Goal: Complete application form

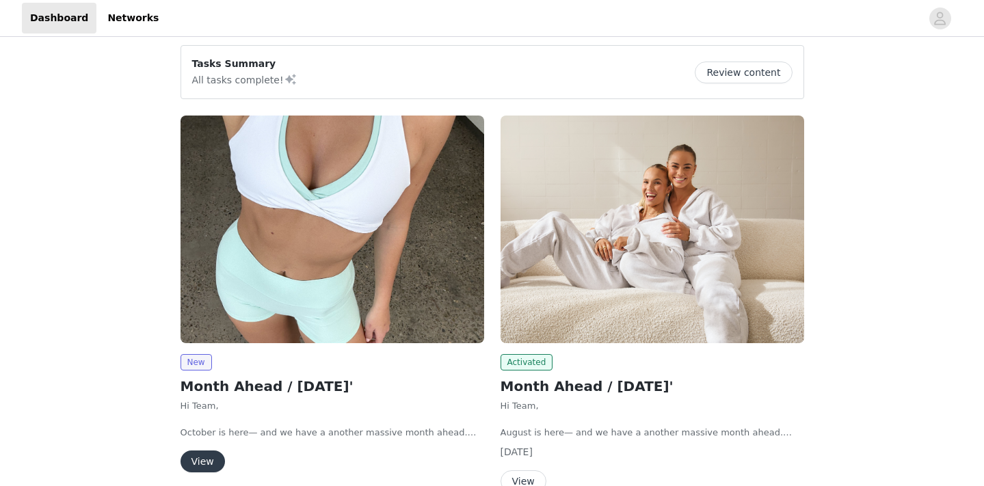
scroll to position [29, 0]
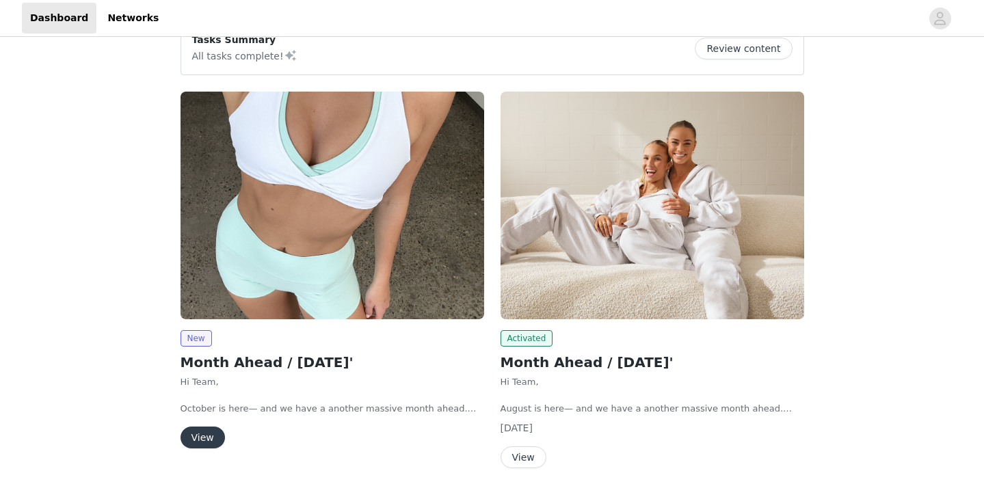
click at [212, 436] on button "View" at bounding box center [203, 438] width 44 height 22
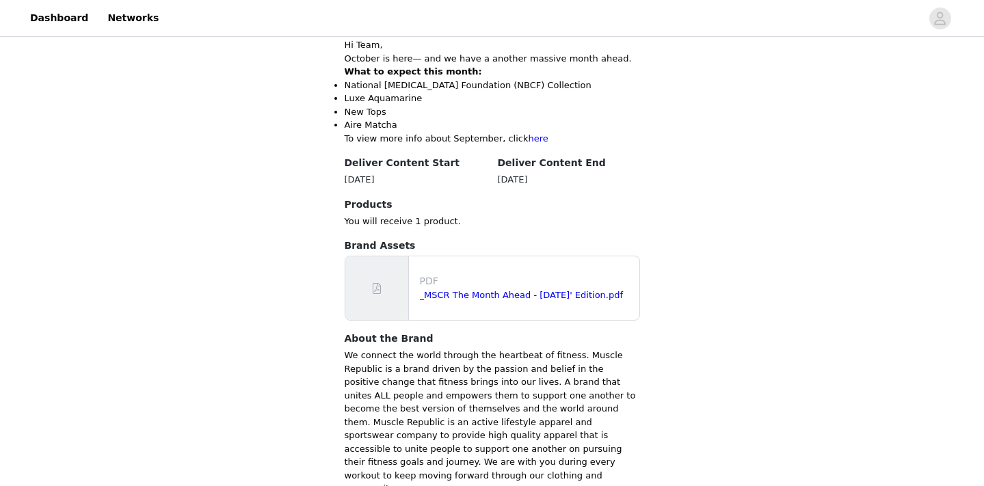
scroll to position [539, 0]
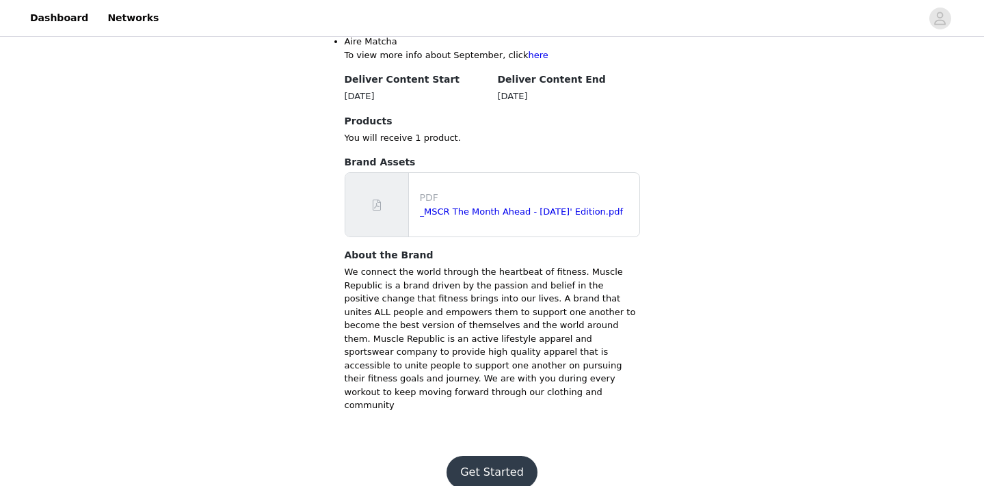
click at [512, 457] on button "Get Started" at bounding box center [491, 472] width 91 height 33
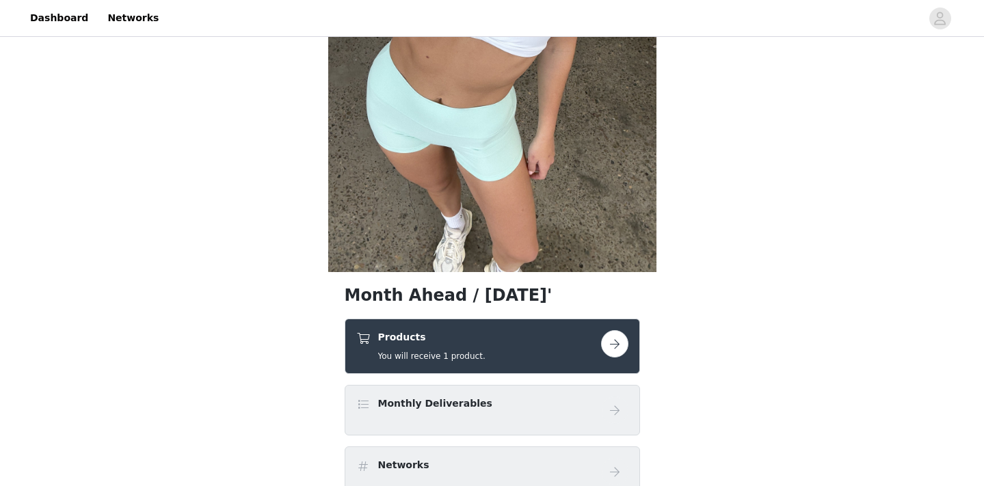
scroll to position [300, 0]
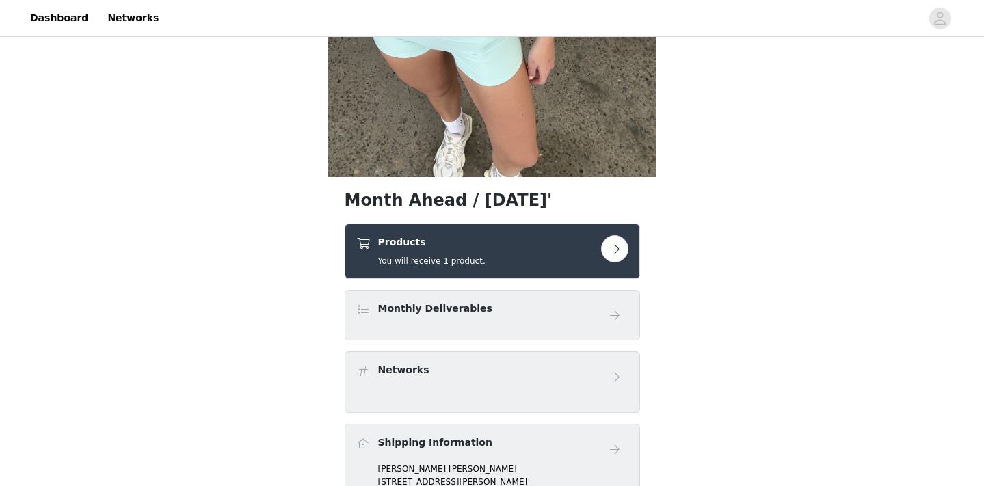
click at [618, 244] on button "button" at bounding box center [614, 248] width 27 height 27
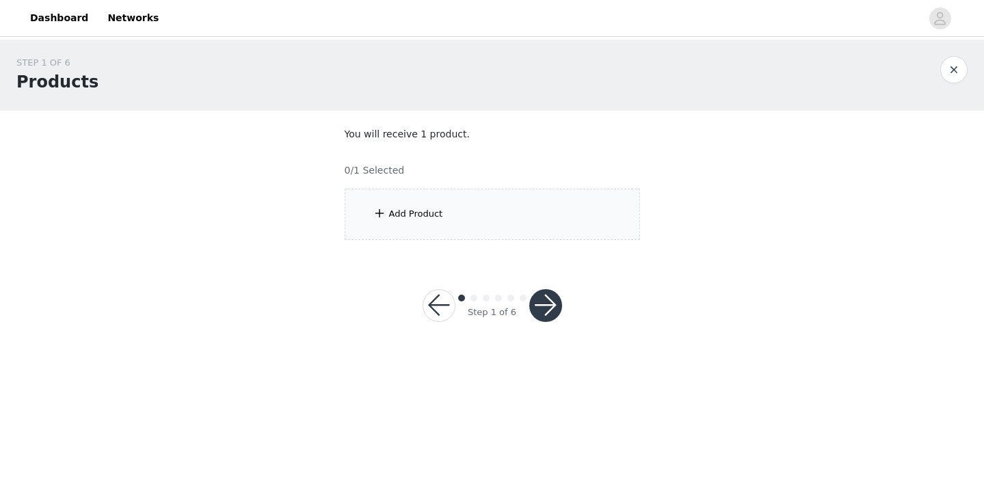
click at [522, 243] on section "You will receive 1 product. 0/1 Selected Add Product" at bounding box center [492, 184] width 328 height 146
click at [464, 213] on div "Add Product" at bounding box center [492, 214] width 295 height 51
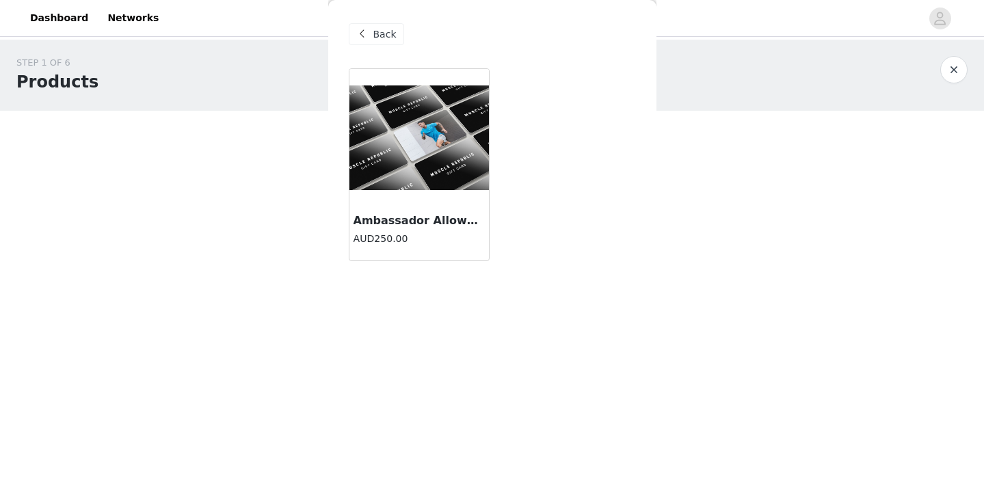
click at [464, 213] on h3 "Ambassador Allowance" at bounding box center [418, 221] width 131 height 16
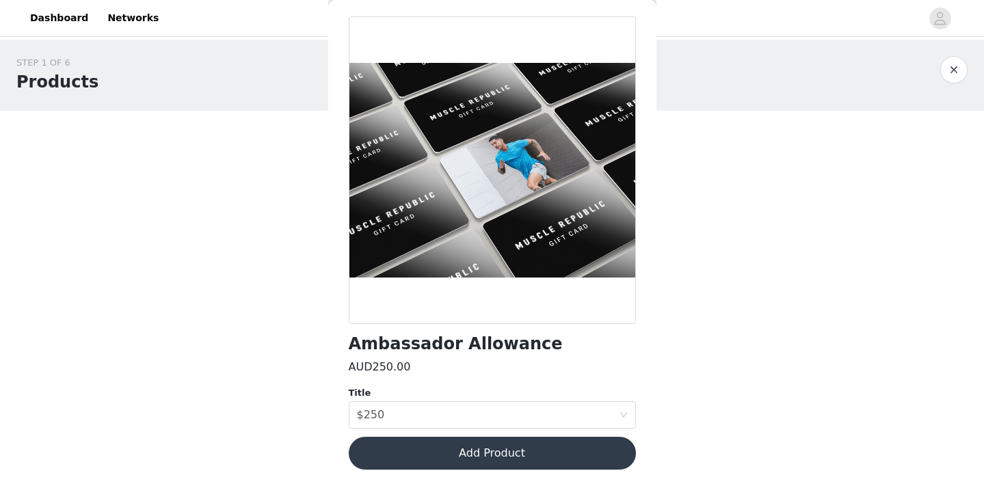
scroll to position [51, 0]
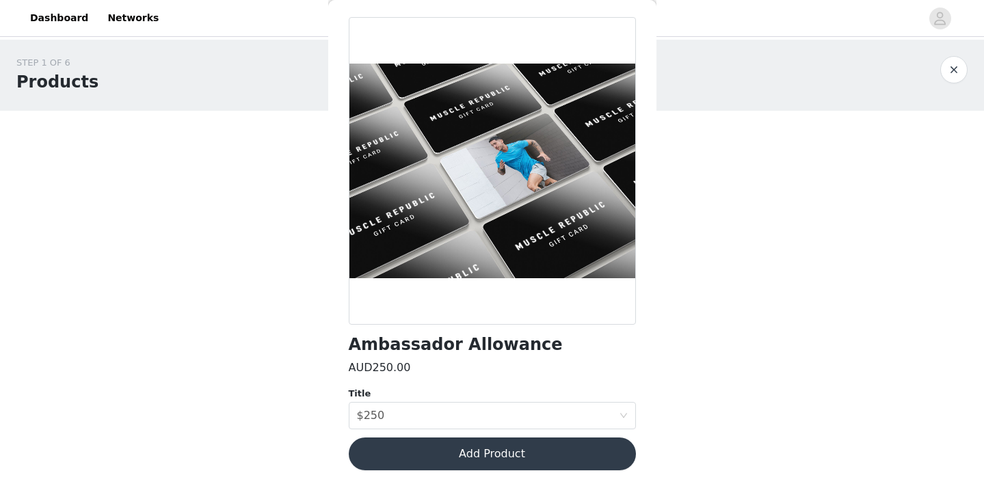
click at [490, 453] on button "Add Product" at bounding box center [492, 454] width 287 height 33
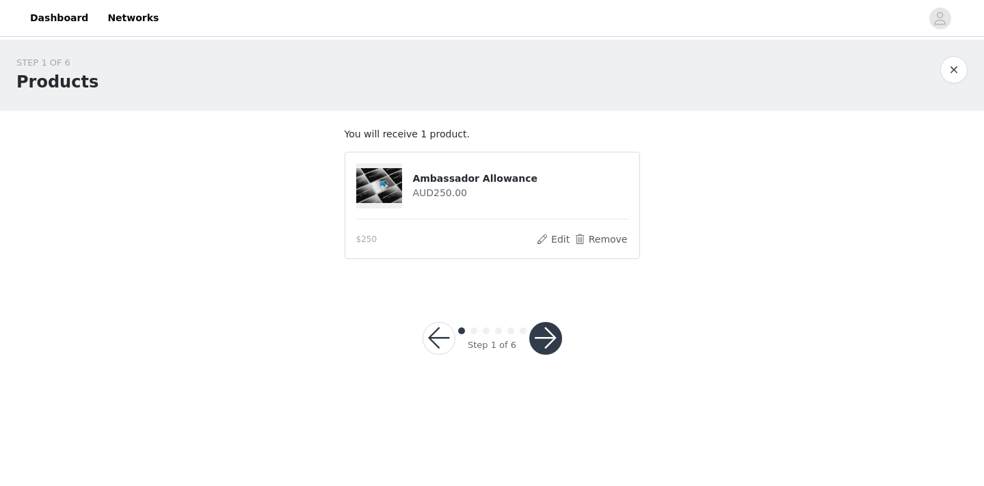
click at [544, 338] on button "button" at bounding box center [545, 338] width 33 height 33
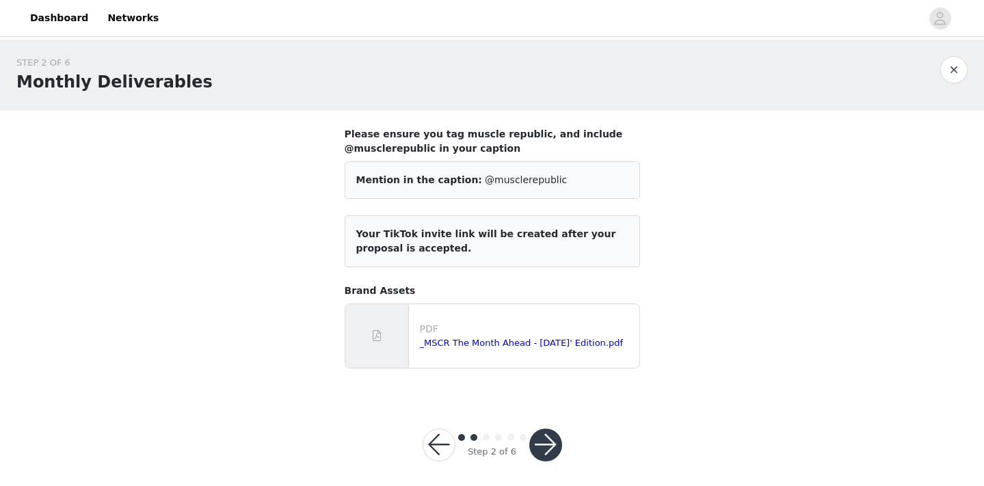
click at [543, 444] on button "button" at bounding box center [545, 445] width 33 height 33
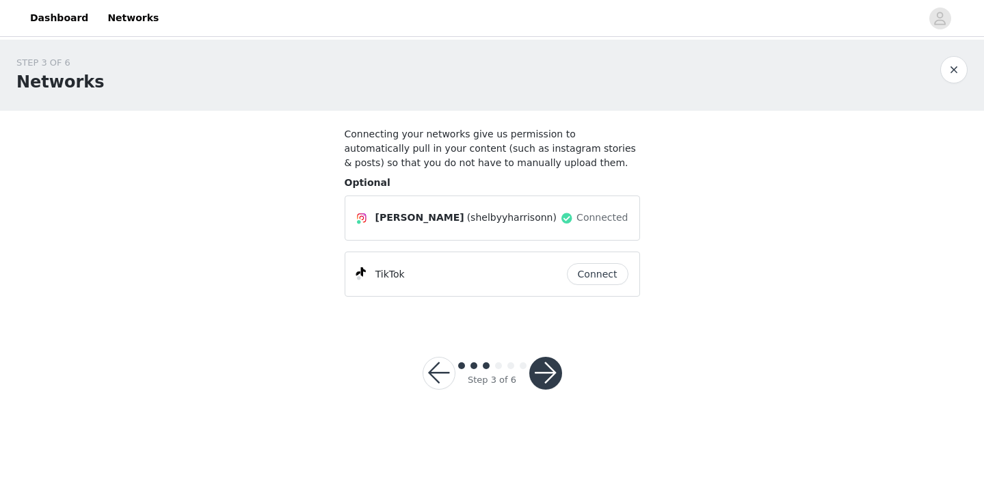
click at [546, 368] on button "button" at bounding box center [545, 373] width 33 height 33
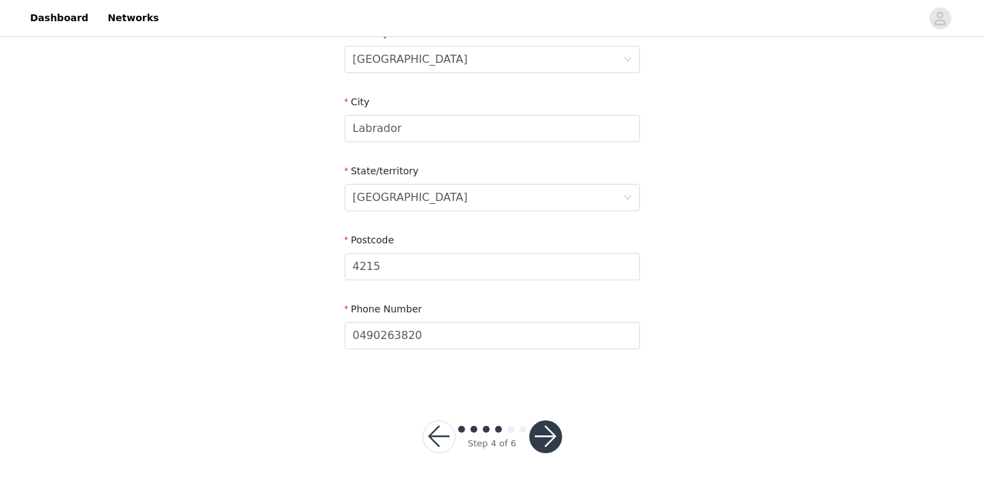
scroll to position [446, 0]
click at [554, 442] on button "button" at bounding box center [545, 437] width 33 height 33
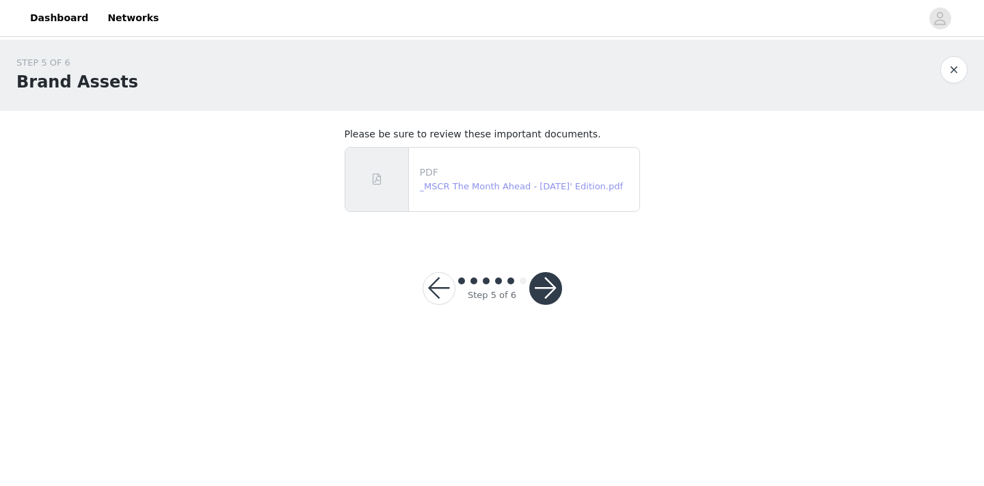
click at [521, 181] on link "_MSCR The Month Ahead - [DATE]' Edition.pdf" at bounding box center [522, 186] width 204 height 10
click at [540, 281] on button "button" at bounding box center [545, 288] width 33 height 33
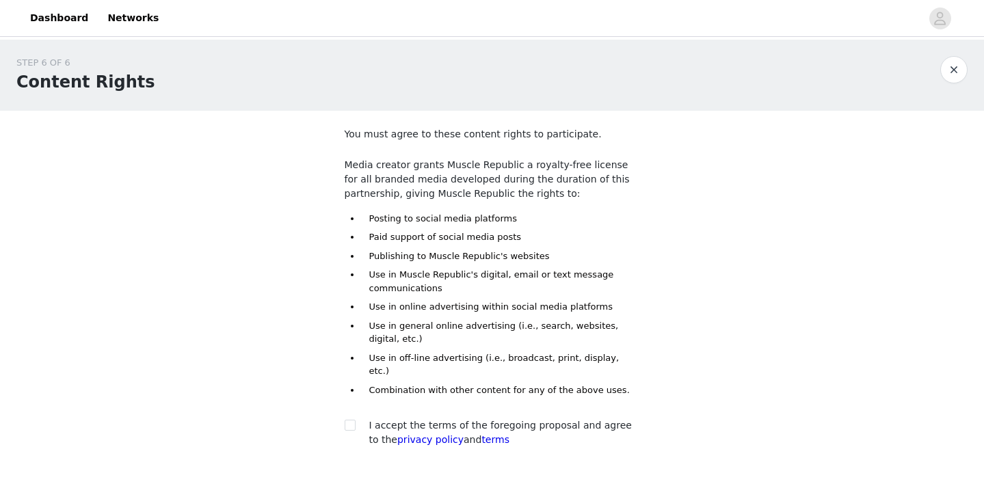
scroll to position [55, 0]
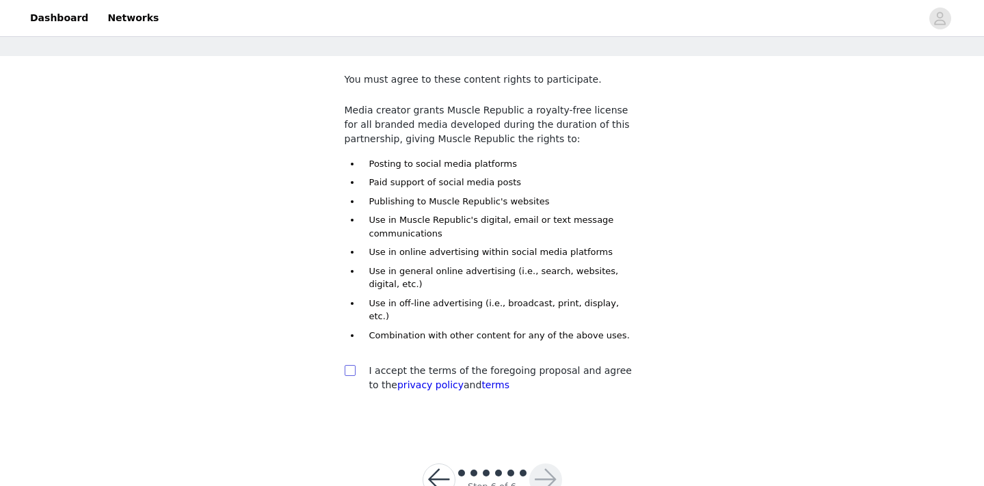
click at [351, 365] on input "checkbox" at bounding box center [350, 370] width 10 height 10
checkbox input "true"
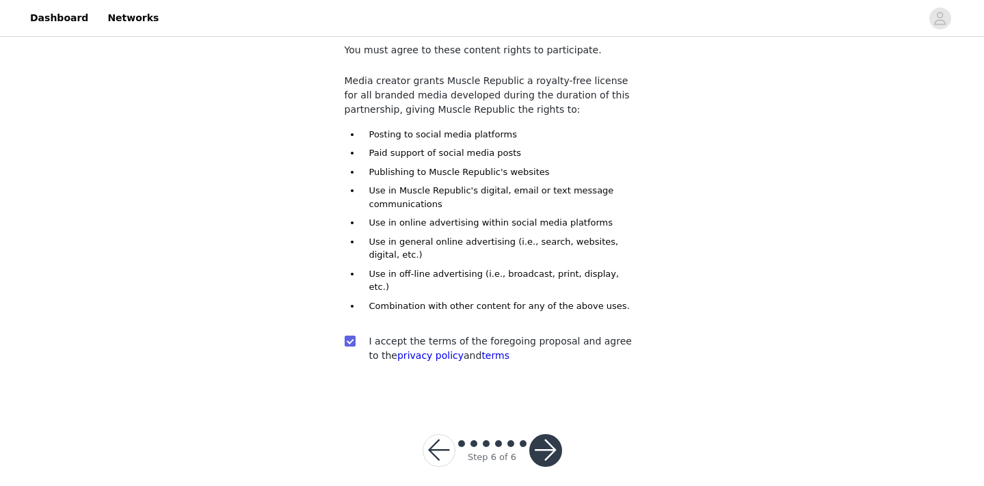
scroll to position [83, 0]
click at [543, 451] on button "button" at bounding box center [545, 451] width 33 height 33
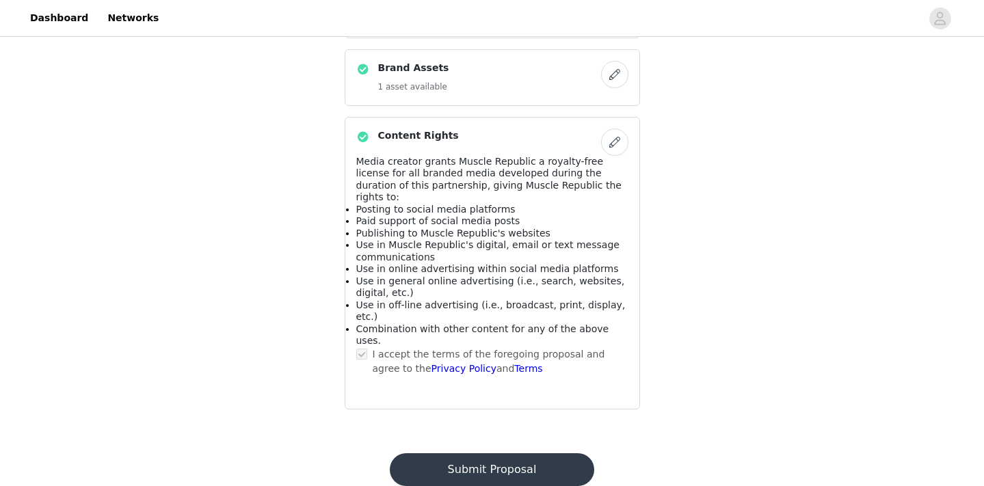
click at [482, 453] on button "Submit Proposal" at bounding box center [492, 469] width 204 height 33
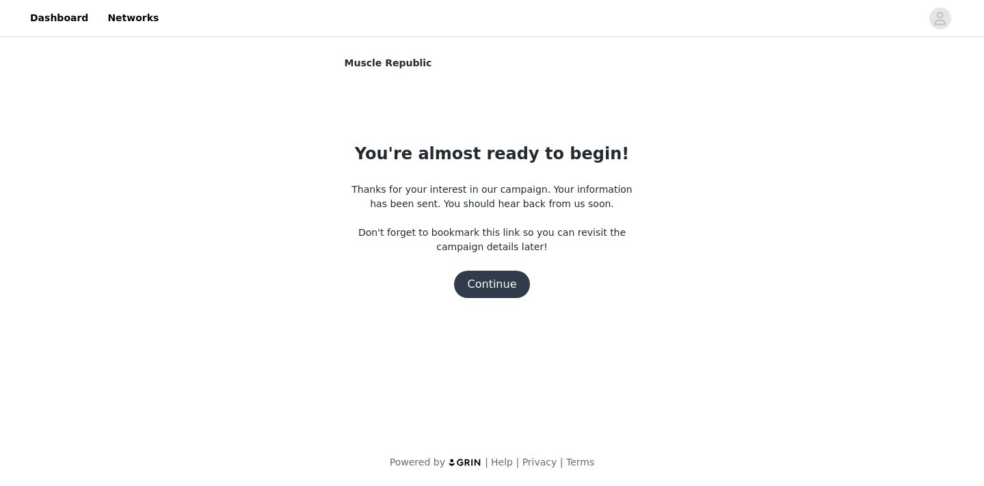
click at [489, 290] on button "Continue" at bounding box center [492, 284] width 77 height 27
